Goal: Information Seeking & Learning: Check status

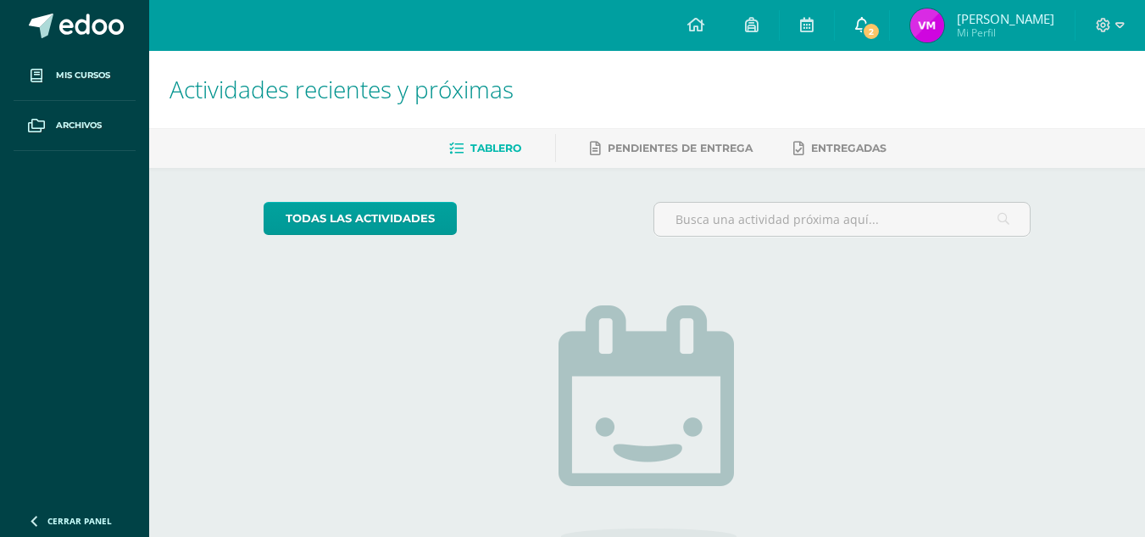
click at [889, 18] on link "2" at bounding box center [862, 25] width 54 height 51
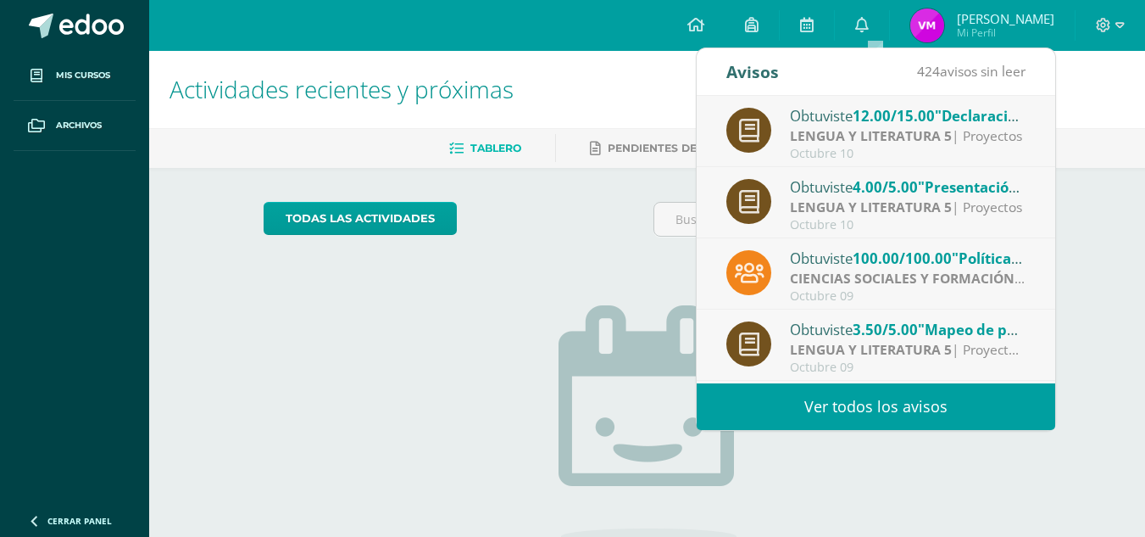
click at [943, 26] on img at bounding box center [927, 25] width 34 height 34
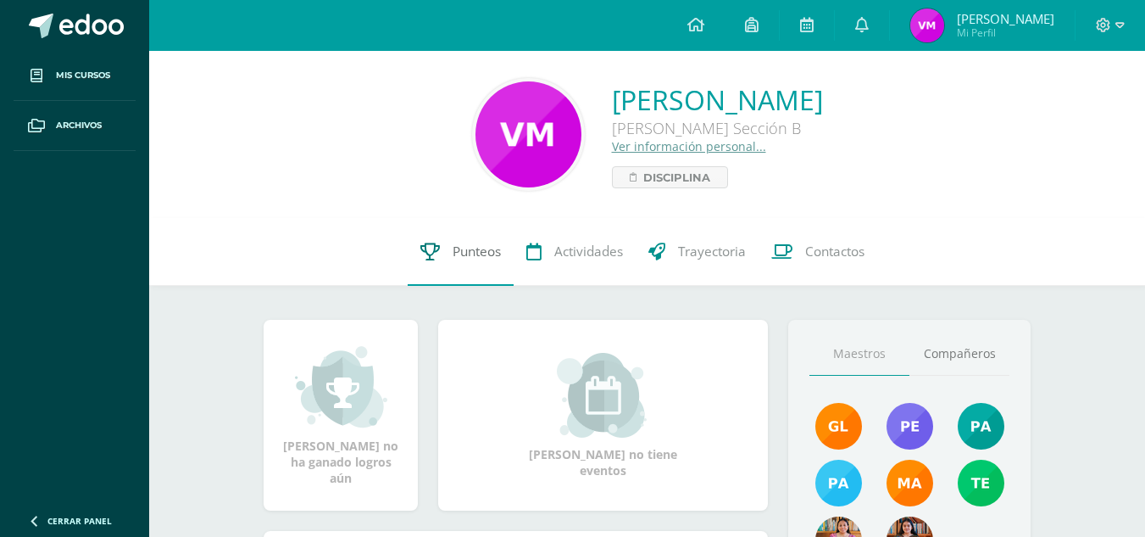
click at [464, 258] on span "Punteos" at bounding box center [477, 251] width 48 height 18
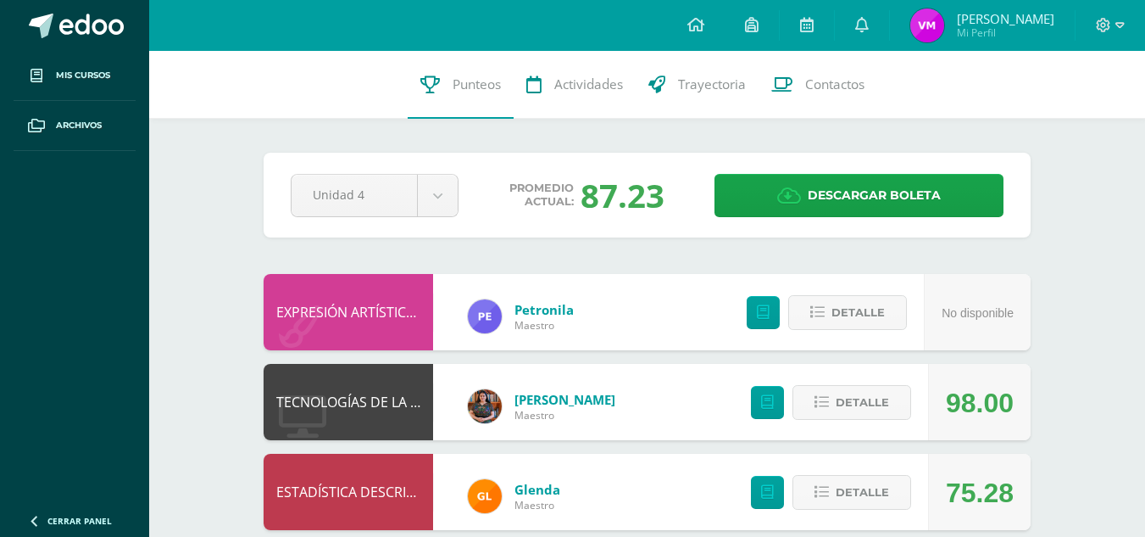
drag, startPoint x: 1157, startPoint y: 140, endPoint x: 1157, endPoint y: -74, distance: 213.6
